Goal: Task Accomplishment & Management: Use online tool/utility

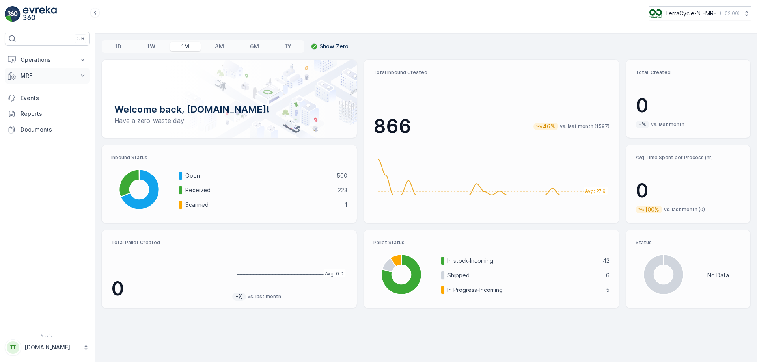
click at [84, 73] on icon at bounding box center [83, 76] width 8 height 8
click at [48, 115] on link "Pallet" at bounding box center [53, 111] width 73 height 11
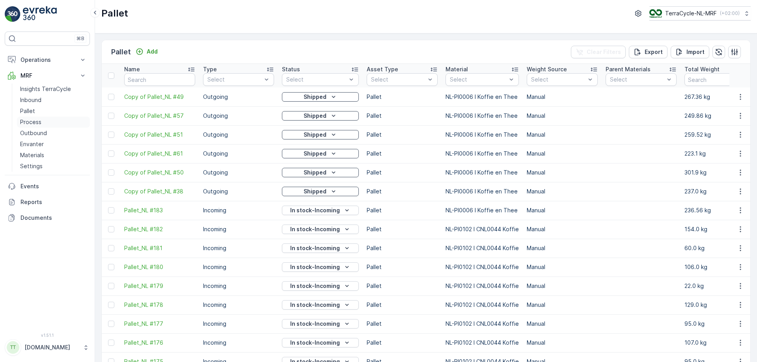
click at [35, 121] on p "Process" at bounding box center [30, 122] width 21 height 8
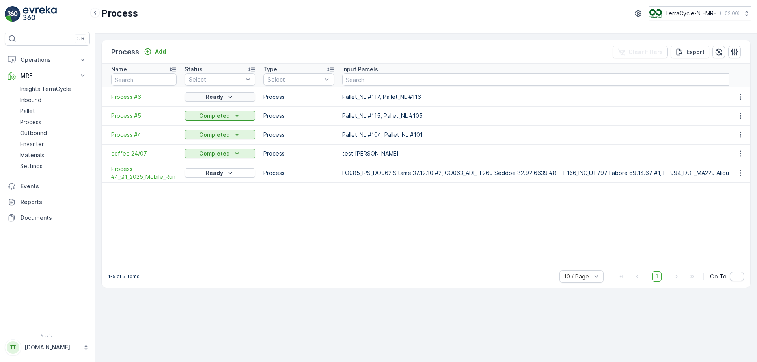
click at [249, 99] on div "Ready" at bounding box center [220, 97] width 65 height 8
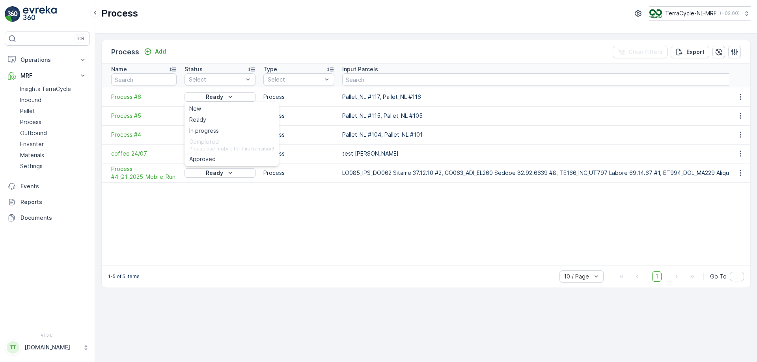
click at [382, 55] on div "Process Add Clear Filters Export" at bounding box center [426, 52] width 648 height 24
